Goal: Information Seeking & Learning: Learn about a topic

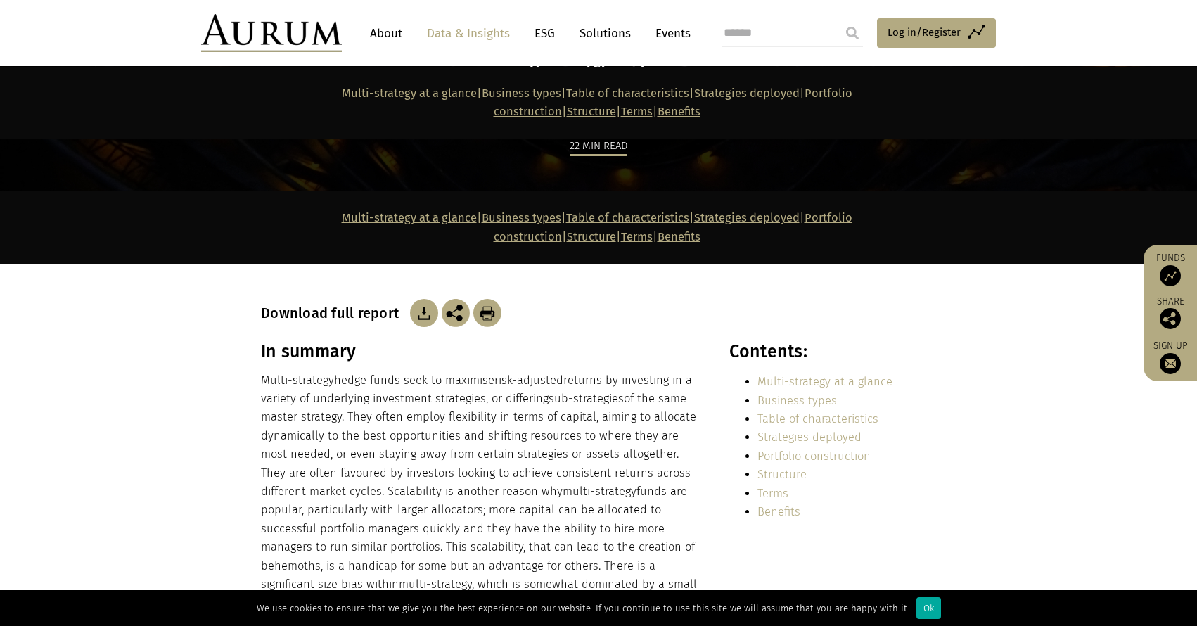
scroll to position [310, 0]
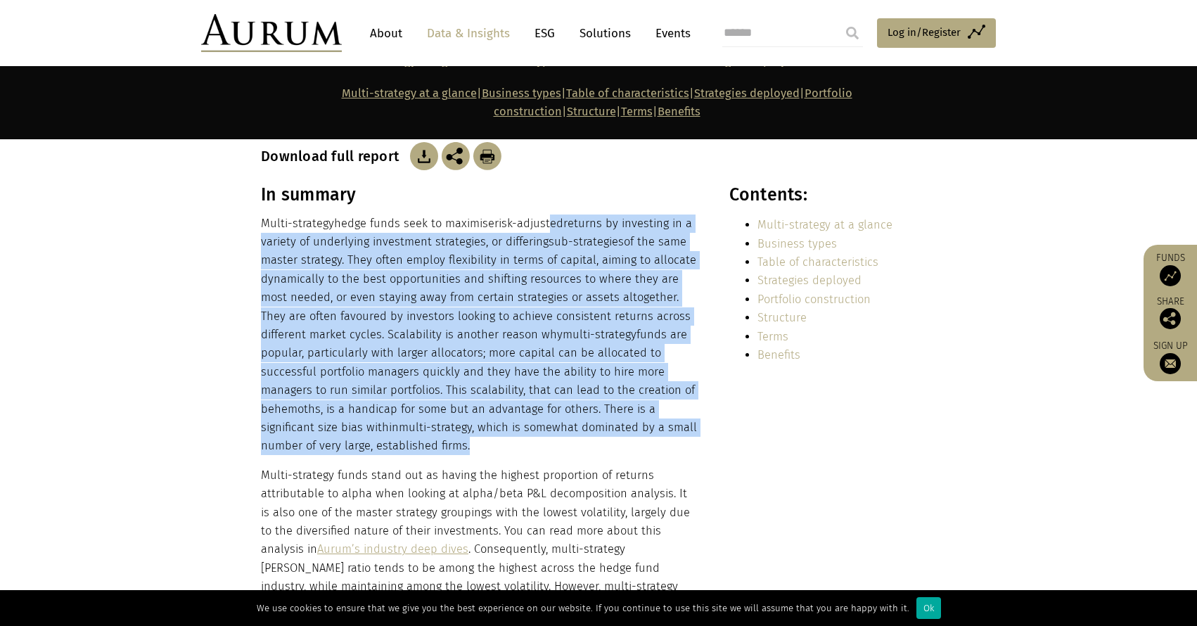
drag, startPoint x: 552, startPoint y: 160, endPoint x: 551, endPoint y: 393, distance: 232.9
click at [551, 396] on p "Multi-strategy hedge funds seek to maximise risk-adjusted returns by investing …" at bounding box center [480, 335] width 438 height 241
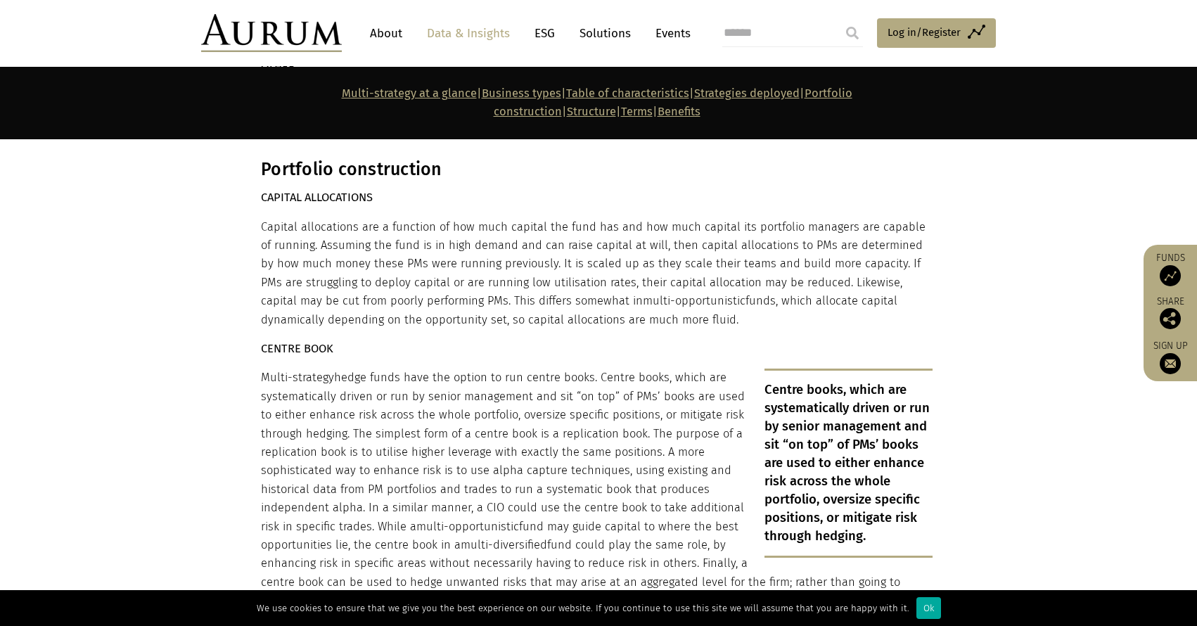
scroll to position [4740, 0]
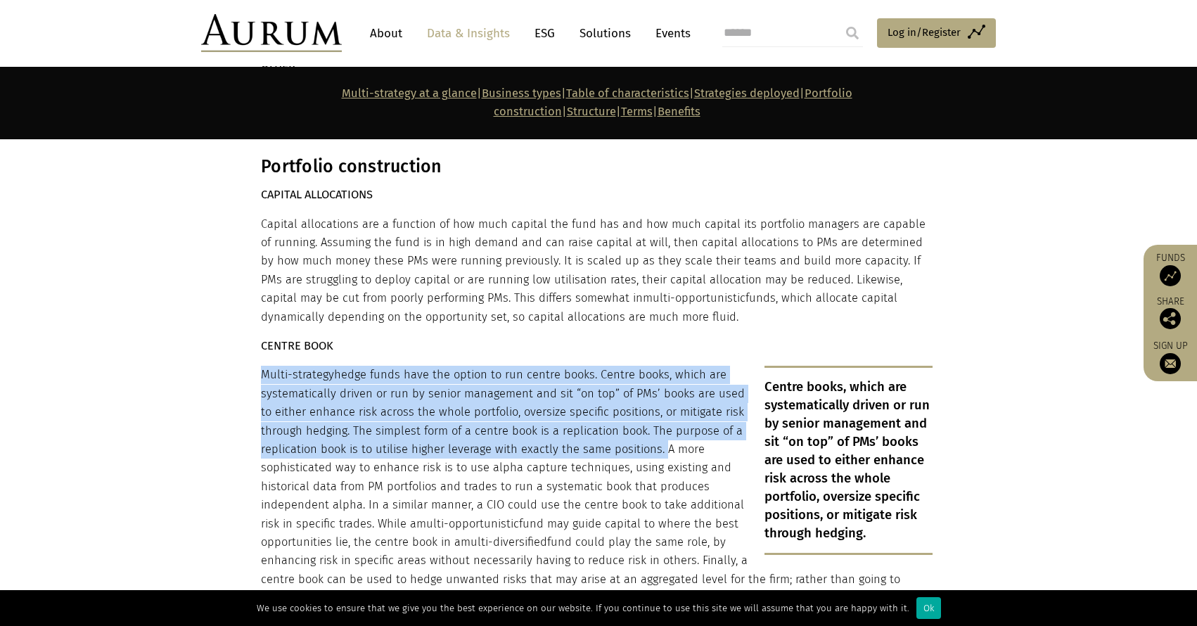
drag, startPoint x: 632, startPoint y: 273, endPoint x: 657, endPoint y: 358, distance: 88.8
click at [657, 366] on p "Multi-strategy hedge funds have the option to run centre books. Centre books, w…" at bounding box center [597, 486] width 672 height 241
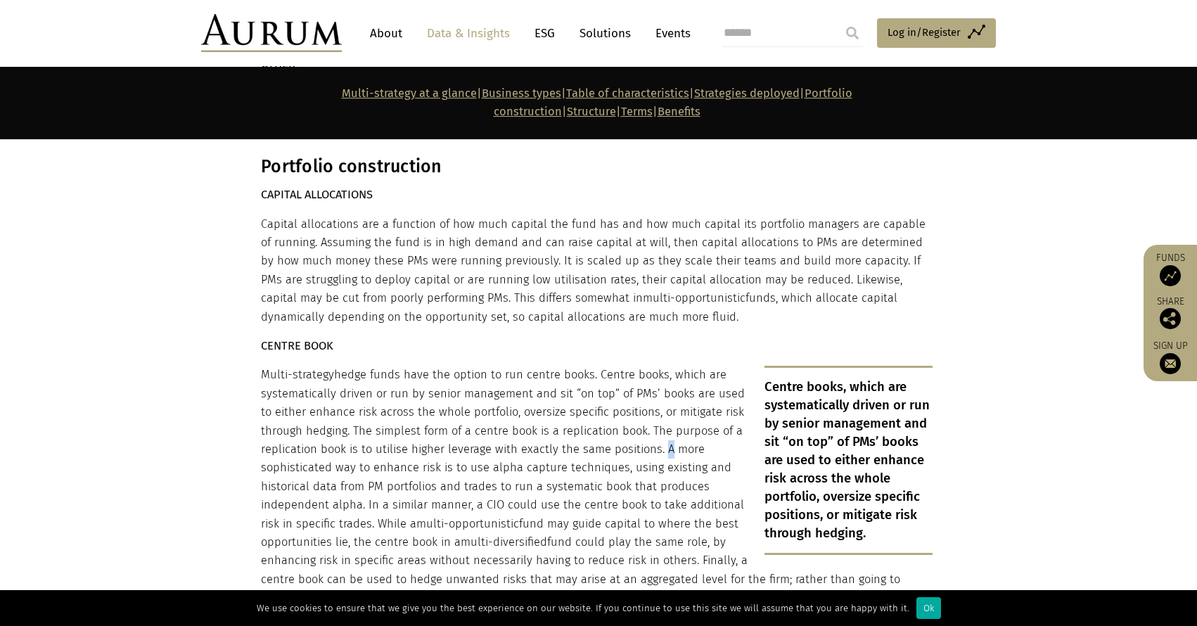
click at [657, 366] on p "Multi-strategy hedge funds have the option to run centre books. Centre books, w…" at bounding box center [597, 486] width 672 height 241
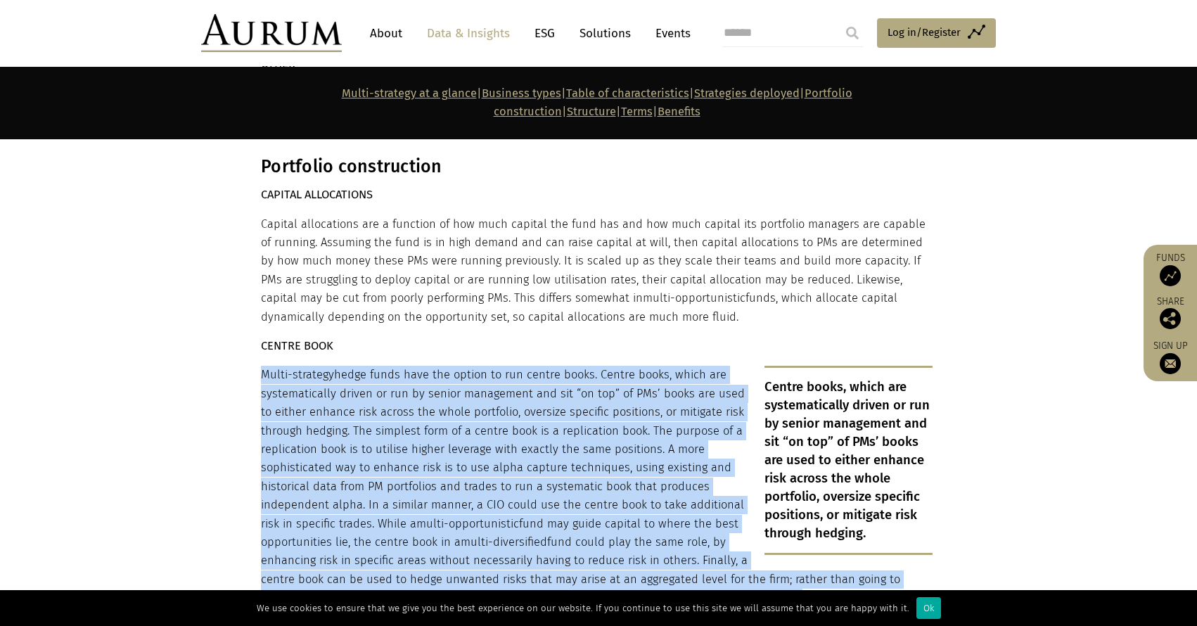
click at [657, 366] on p "Multi-strategy hedge funds have the option to run centre books. Centre books, w…" at bounding box center [597, 486] width 672 height 241
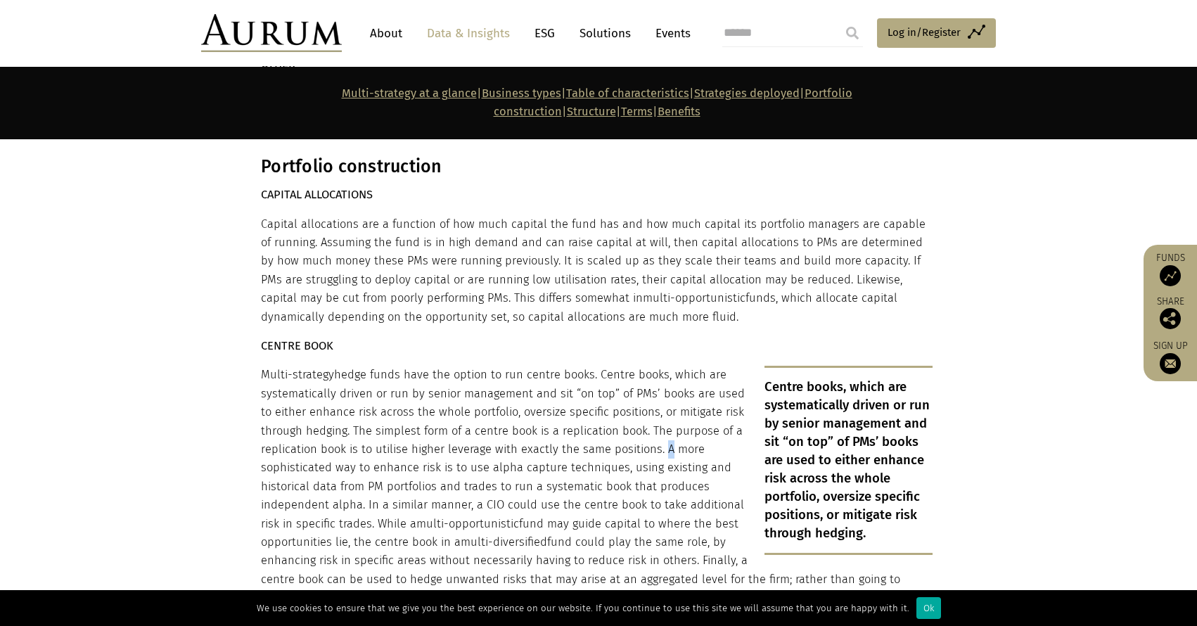
click at [657, 366] on p "Multi-strategy hedge funds have the option to run centre books. Centre books, w…" at bounding box center [597, 486] width 672 height 241
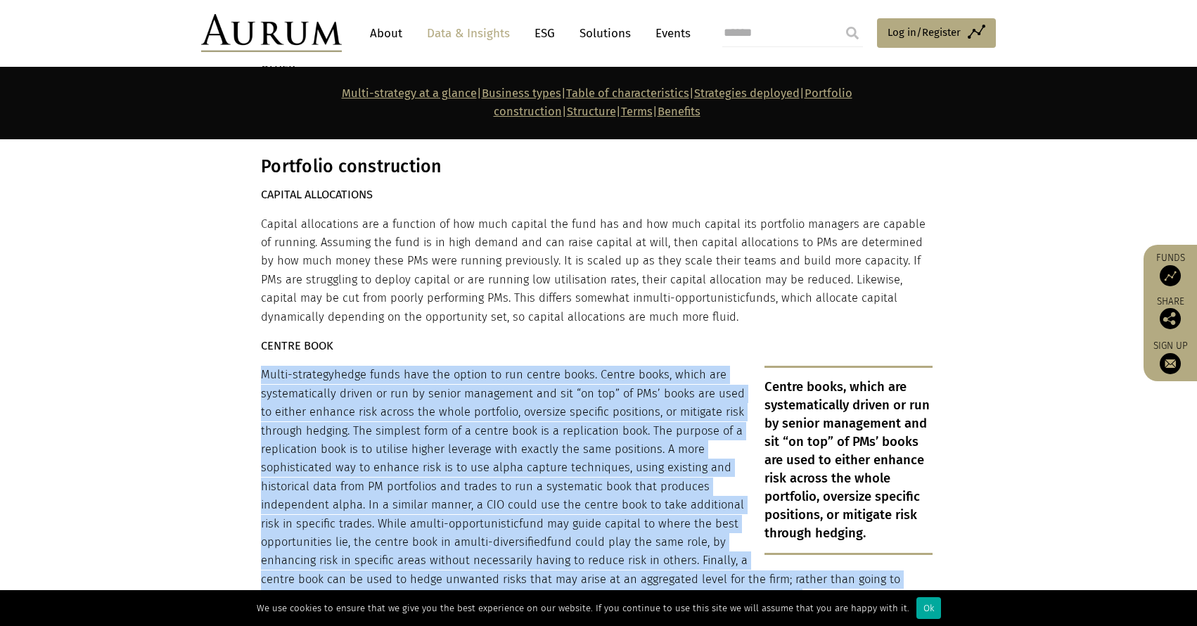
click at [657, 366] on p "Multi-strategy hedge funds have the option to run centre books. Centre books, w…" at bounding box center [597, 486] width 672 height 241
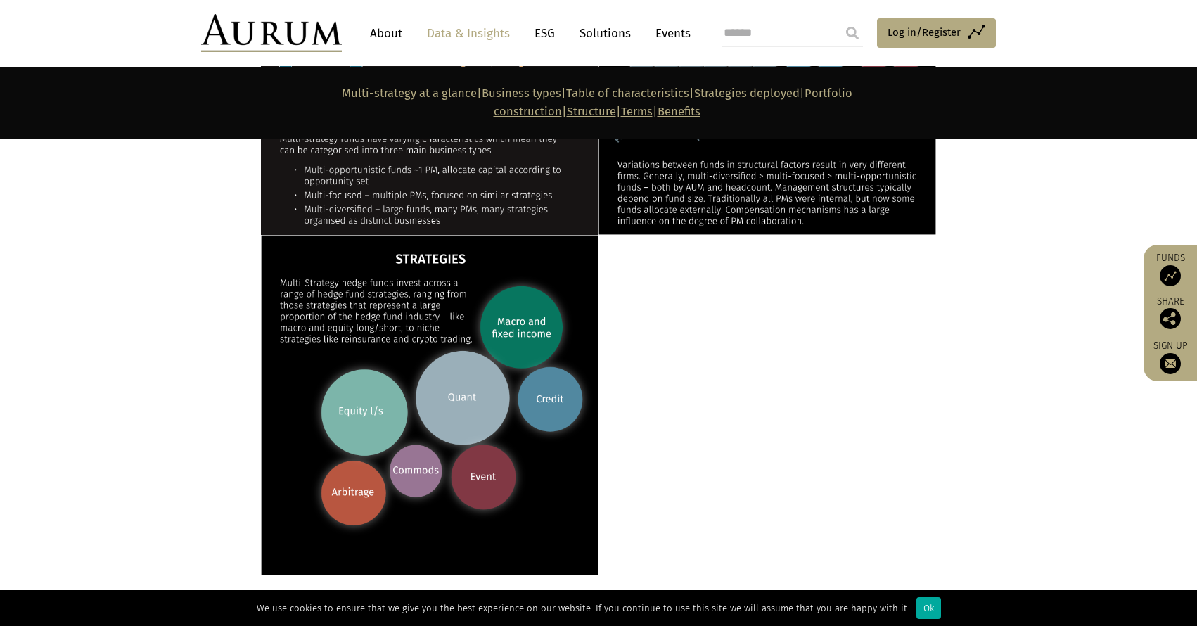
scroll to position [979, 0]
